Goal: Information Seeking & Learning: Learn about a topic

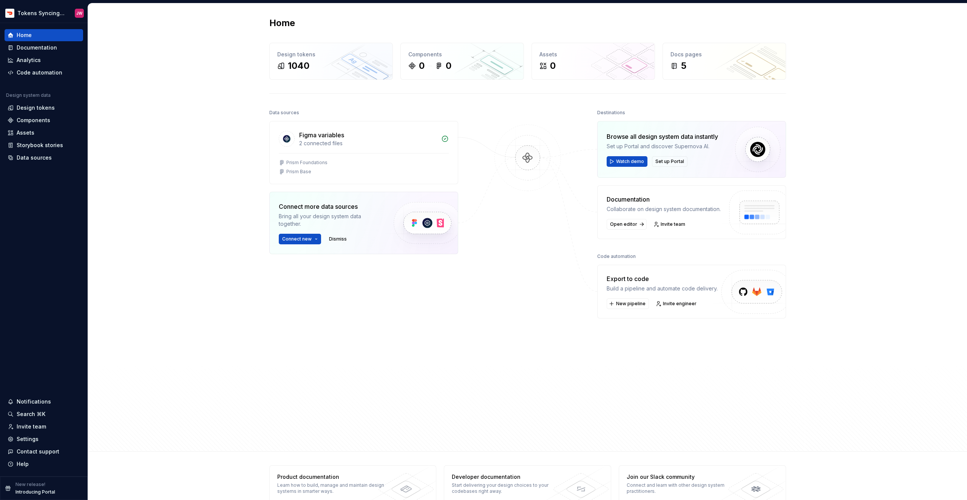
scroll to position [0, 0]
click at [52, 13] on html "Tokens Syncing Test JW Home Documentation Analytics Code automation Design syst…" at bounding box center [483, 250] width 967 height 500
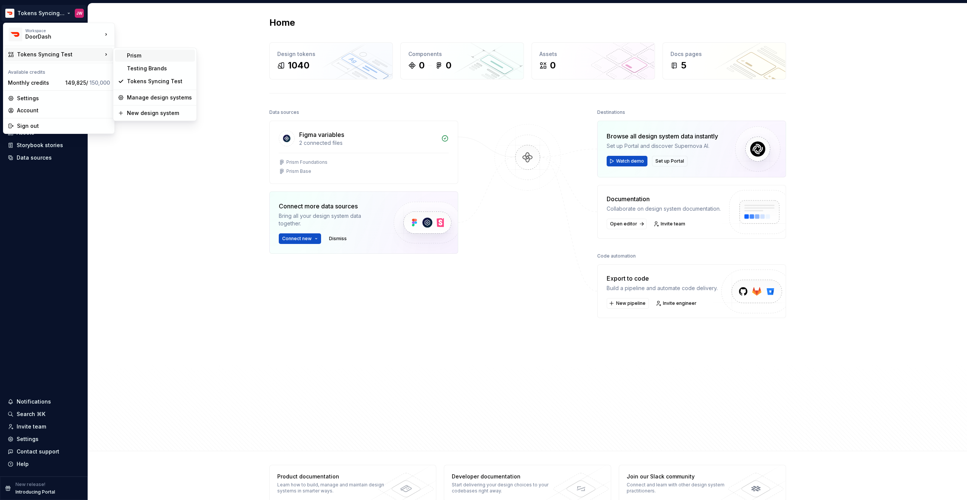
click at [162, 57] on div "Prism" at bounding box center [159, 56] width 65 height 8
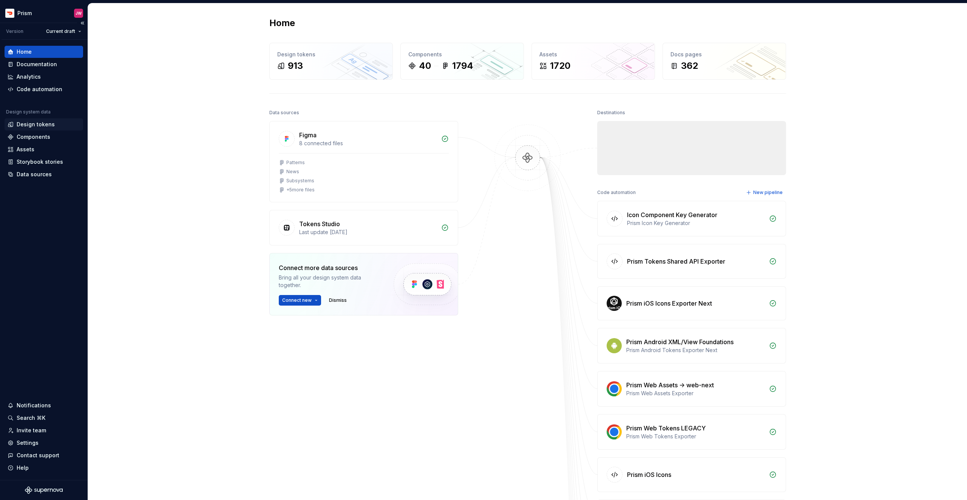
click at [30, 119] on div "Design tokens" at bounding box center [44, 124] width 79 height 12
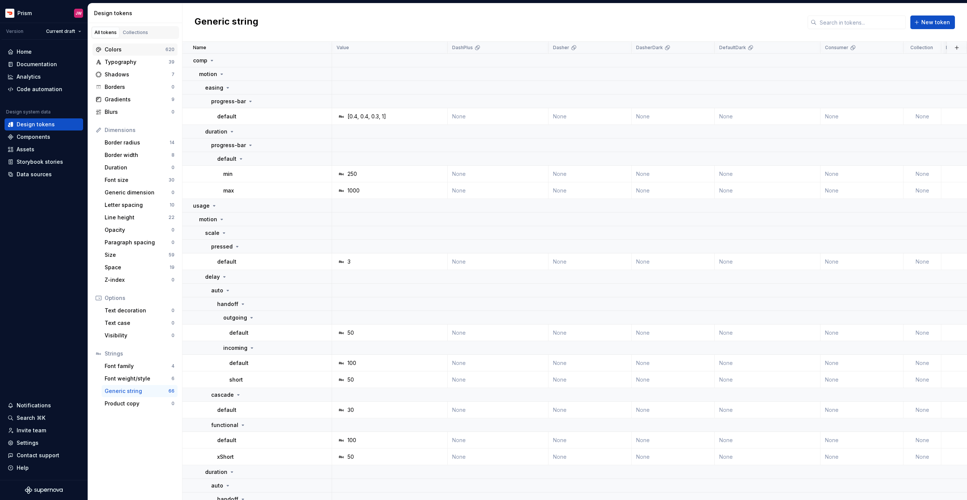
click at [116, 49] on div "Colors" at bounding box center [135, 50] width 61 height 8
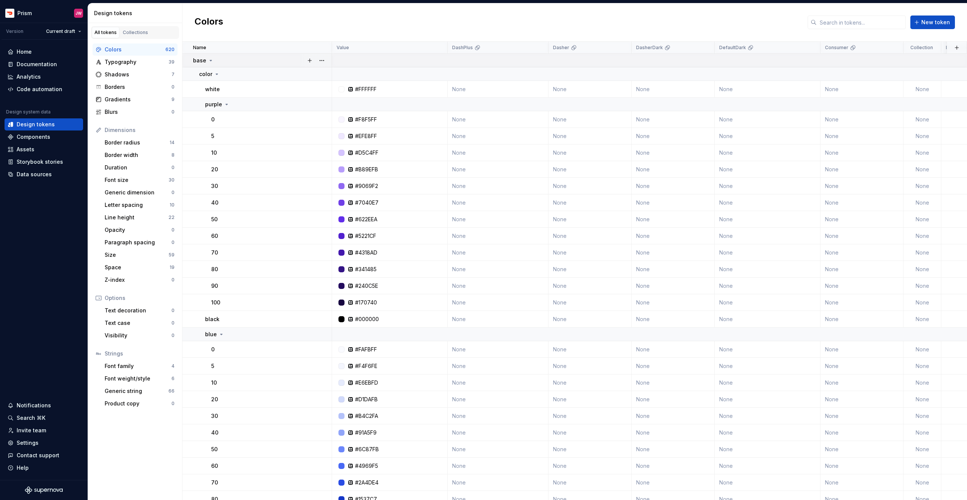
click at [198, 58] on p "base" at bounding box center [199, 61] width 13 height 8
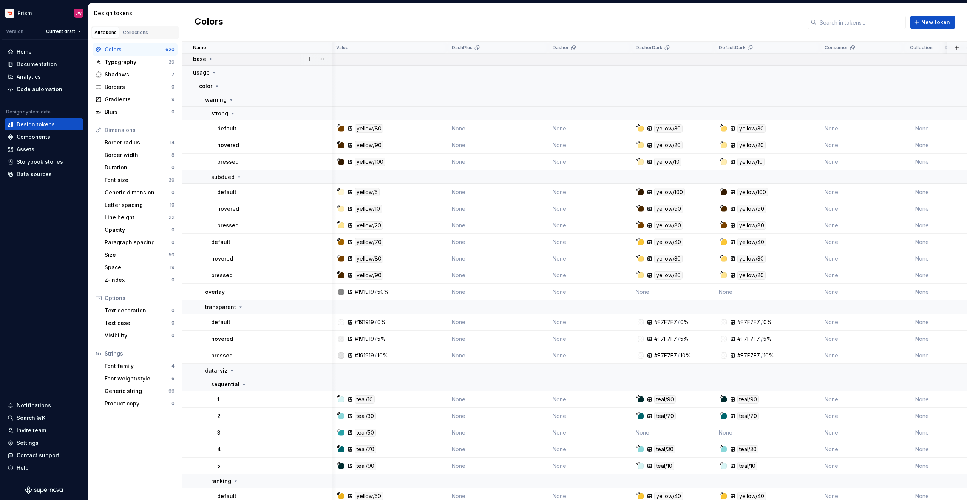
scroll to position [0, 0]
click at [203, 55] on td "base" at bounding box center [257, 61] width 150 height 14
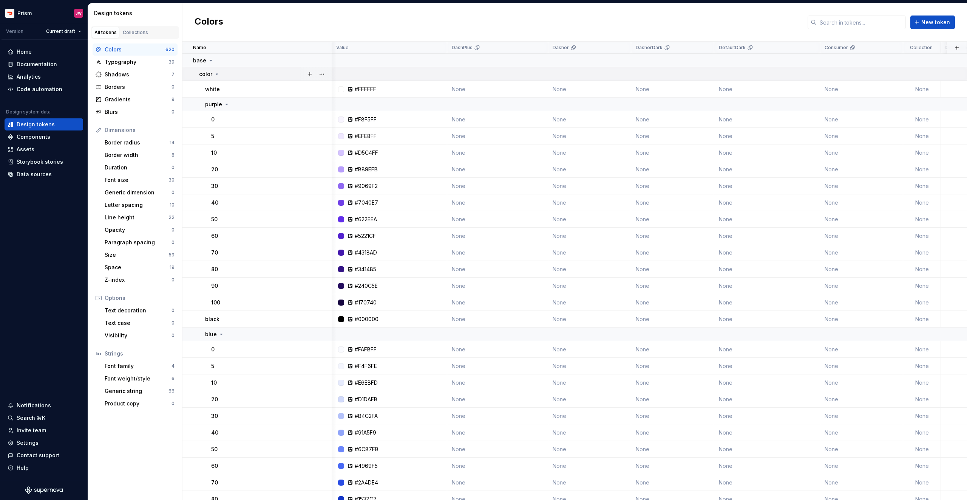
click at [207, 76] on p "color" at bounding box center [205, 74] width 13 height 8
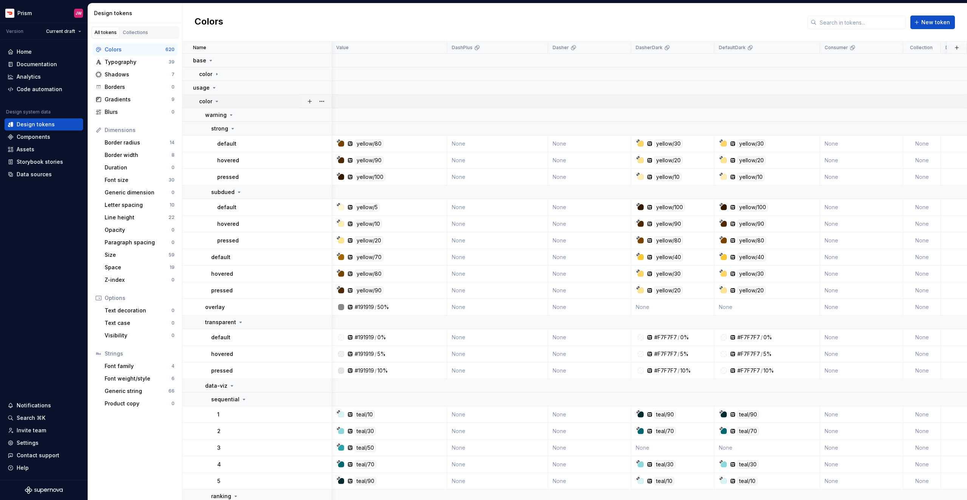
click at [212, 101] on div "color" at bounding box center [209, 101] width 21 height 8
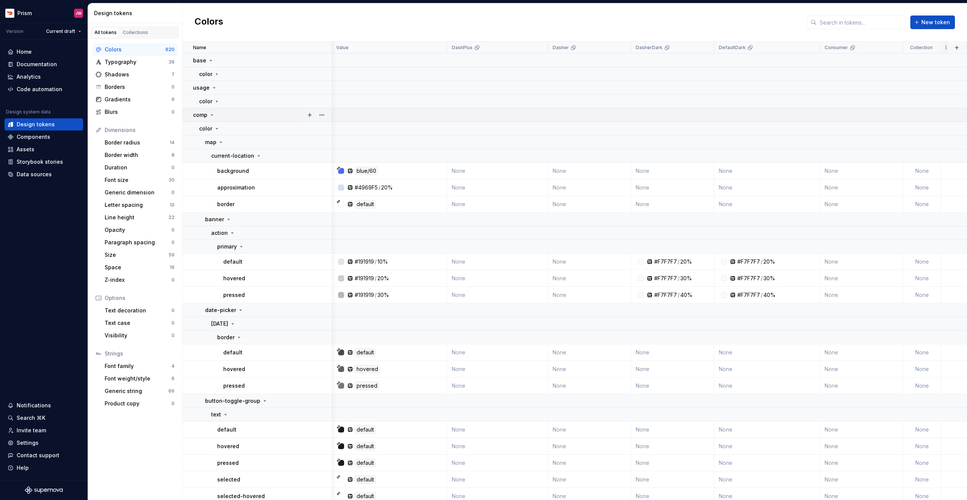
click at [211, 113] on icon at bounding box center [212, 115] width 6 height 6
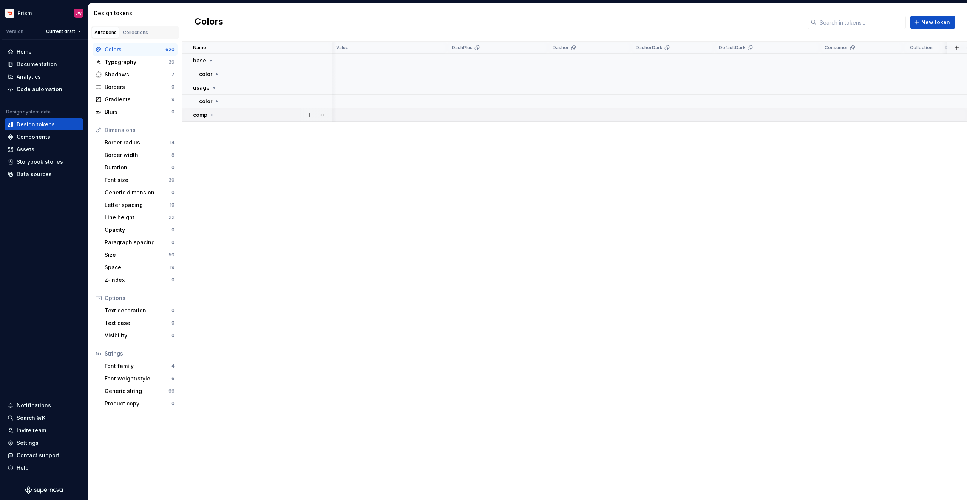
click at [212, 114] on icon at bounding box center [212, 115] width 1 height 2
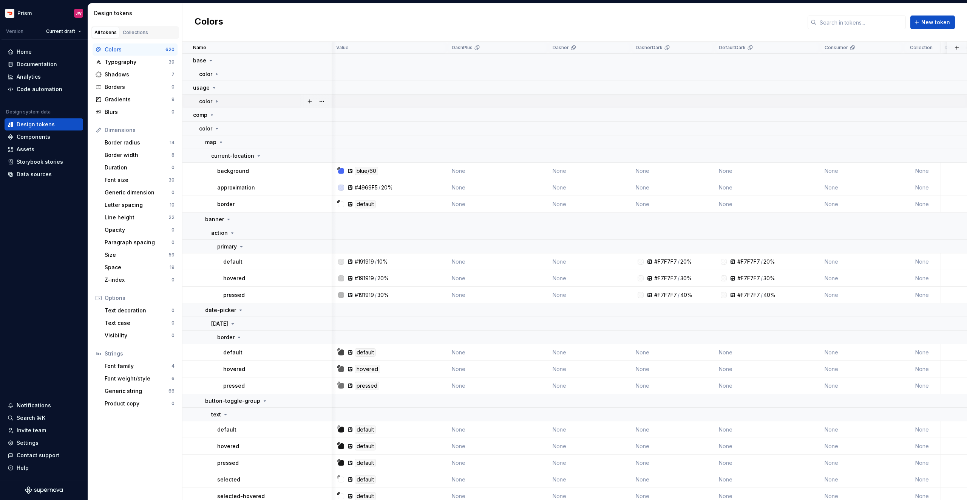
click at [214, 101] on icon at bounding box center [217, 101] width 6 height 6
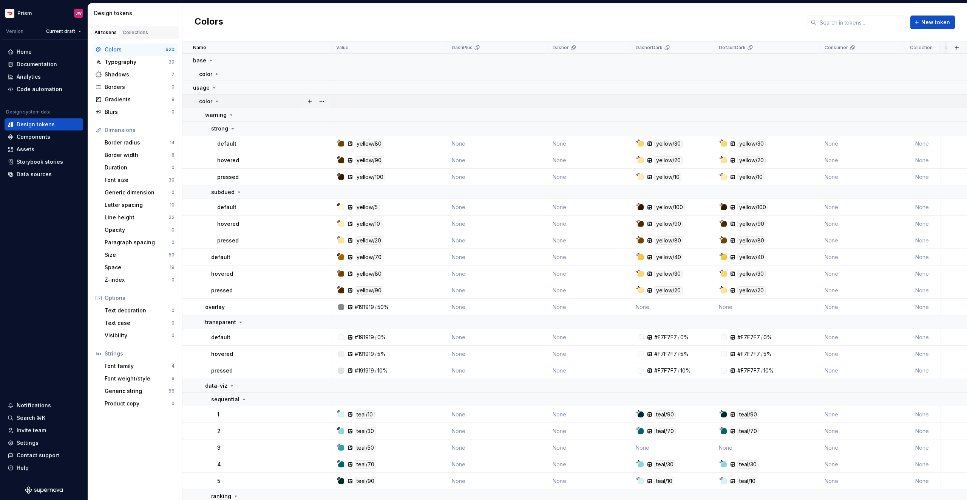
scroll to position [0, 0]
click at [222, 128] on p "strong" at bounding box center [219, 129] width 17 height 8
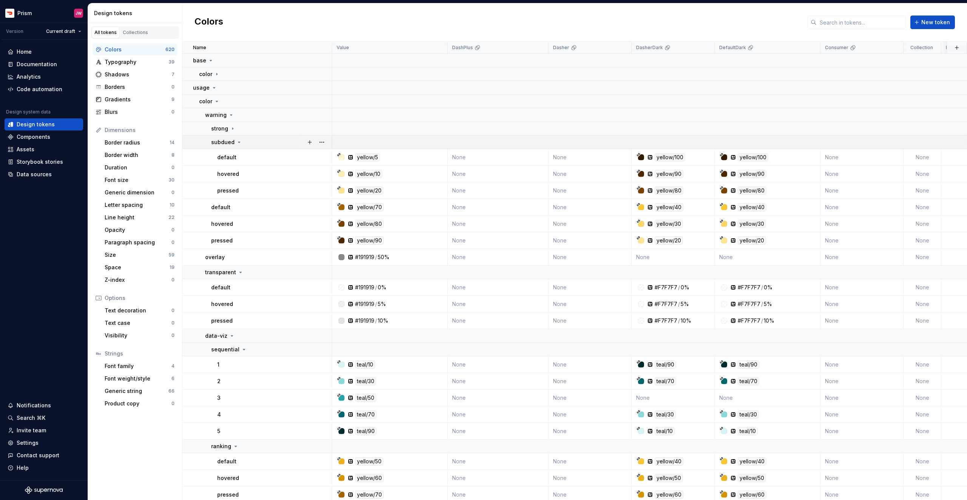
click at [223, 139] on p "subdued" at bounding box center [222, 142] width 23 height 8
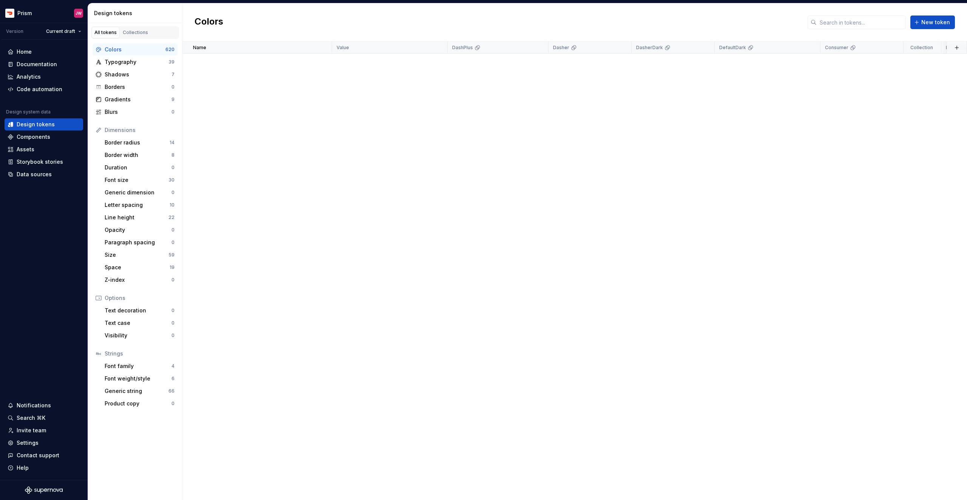
scroll to position [2262, 0]
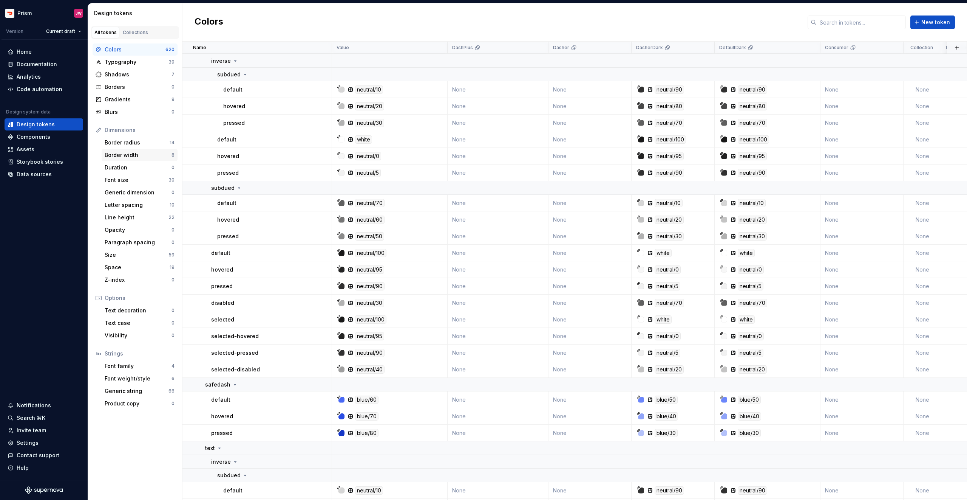
click at [131, 151] on div "Border width" at bounding box center [138, 155] width 67 height 8
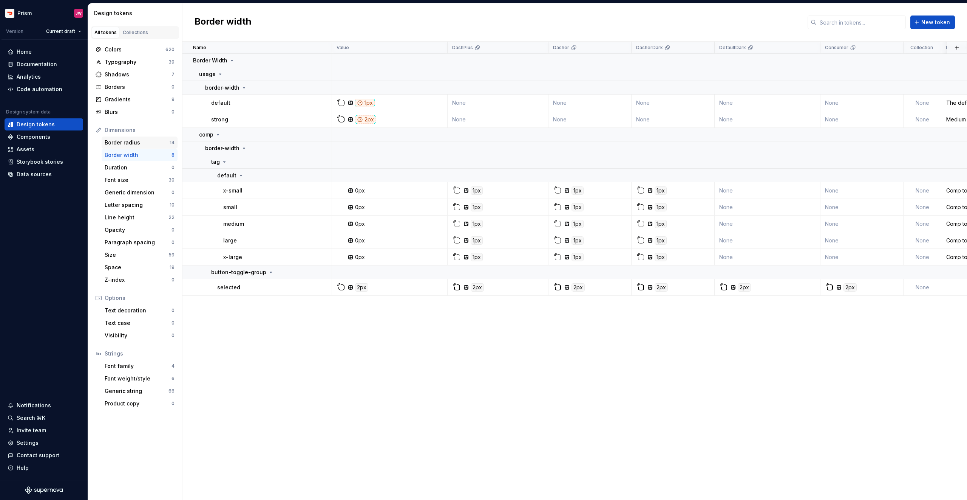
click at [128, 144] on div "Border radius" at bounding box center [137, 143] width 65 height 8
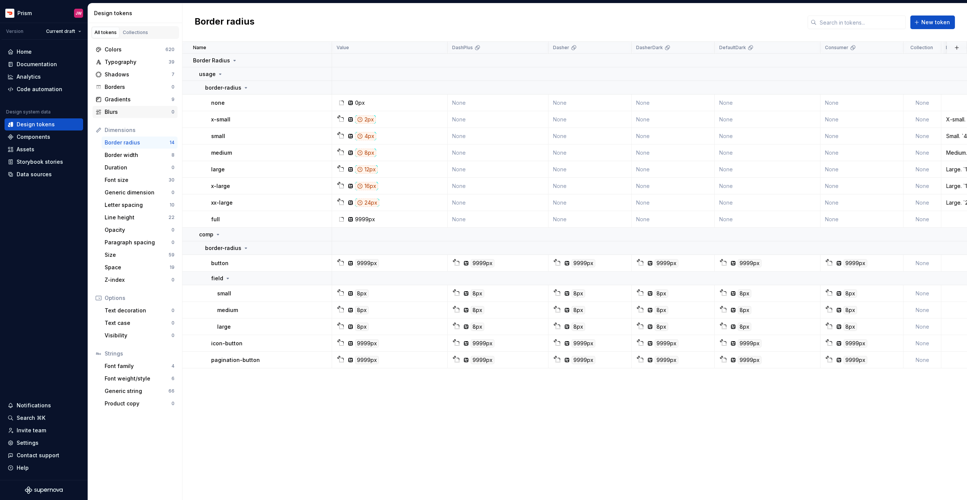
click at [121, 106] on div "Blurs 0" at bounding box center [135, 112] width 85 height 12
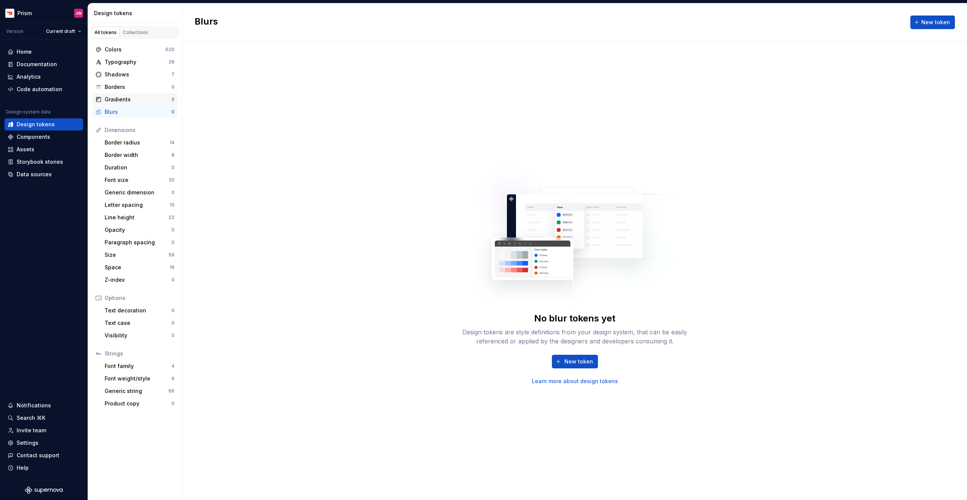
click at [118, 97] on div "Gradients" at bounding box center [138, 100] width 67 height 8
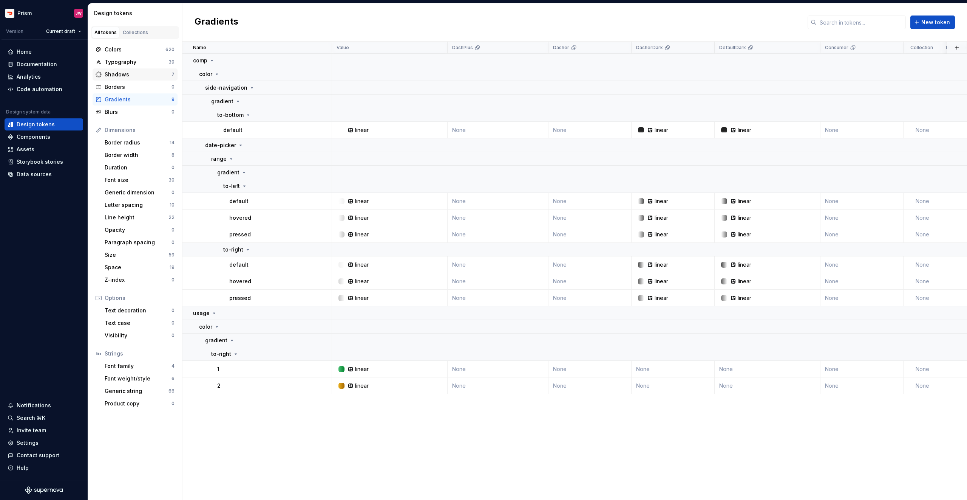
click at [120, 71] on div "Shadows" at bounding box center [138, 75] width 67 height 8
